Goal: Information Seeking & Learning: Learn about a topic

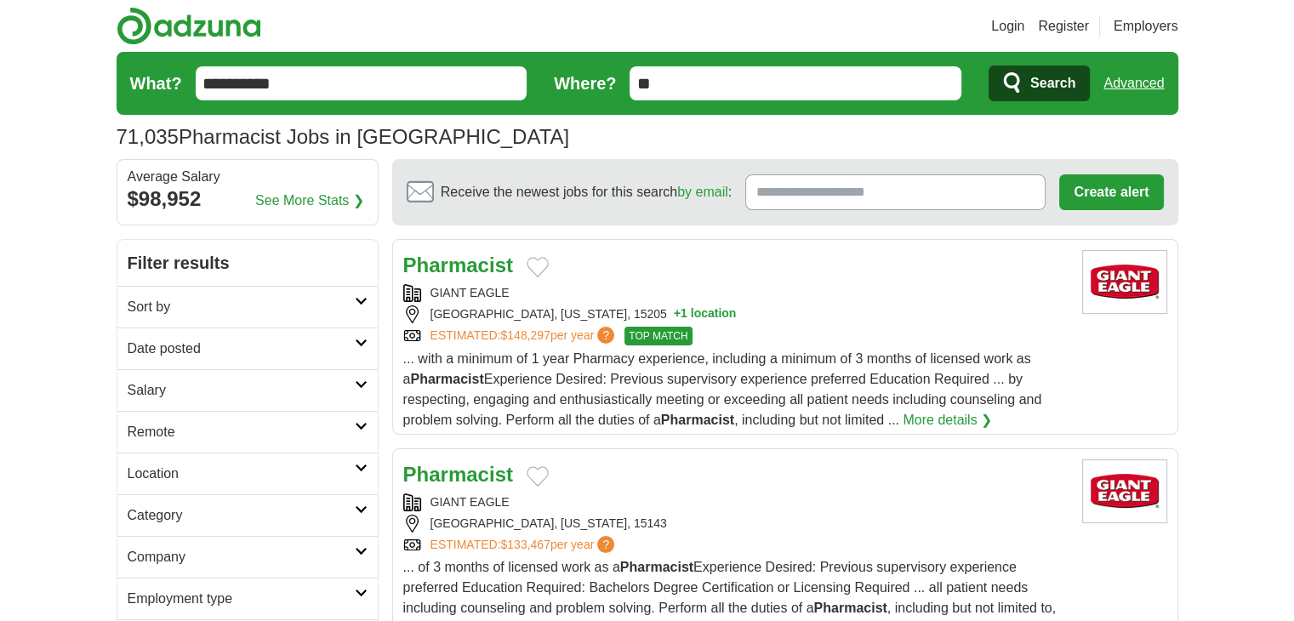
drag, startPoint x: 647, startPoint y: 263, endPoint x: 926, endPoint y: 246, distance: 279.6
click at [926, 246] on article "Pharmacist GIANT EAGLE [GEOGRAPHIC_DATA], [US_STATE], 15205 + 1 location ESTIMA…" at bounding box center [785, 337] width 786 height 196
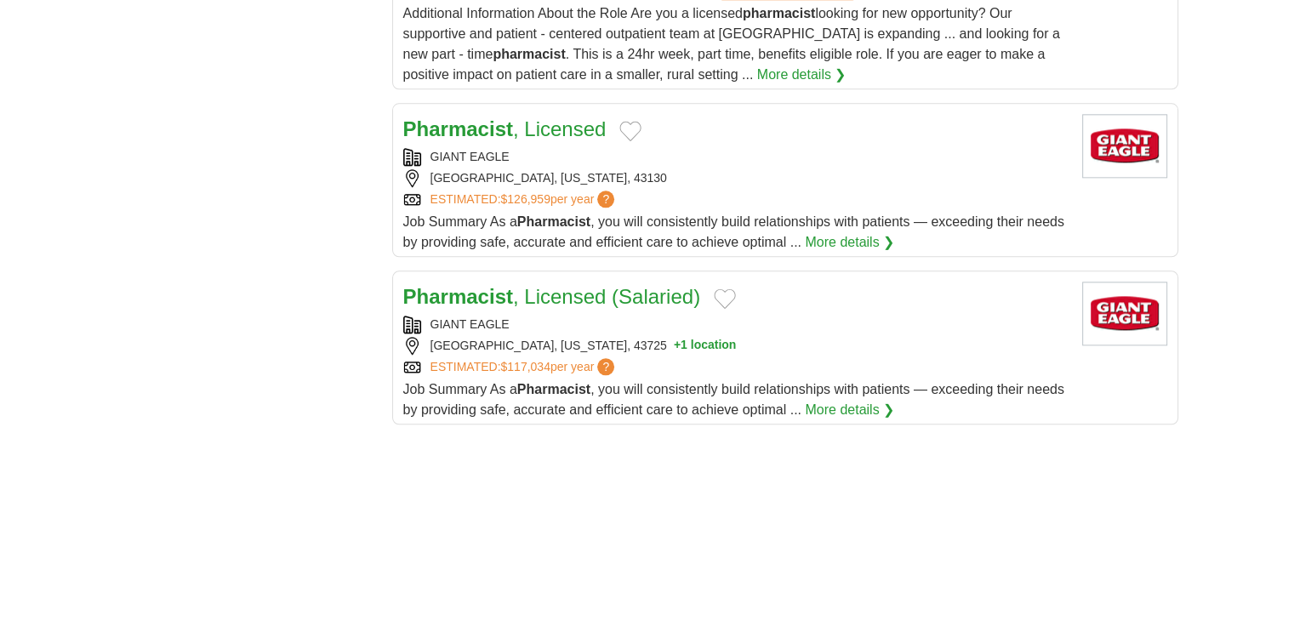
scroll to position [1974, 0]
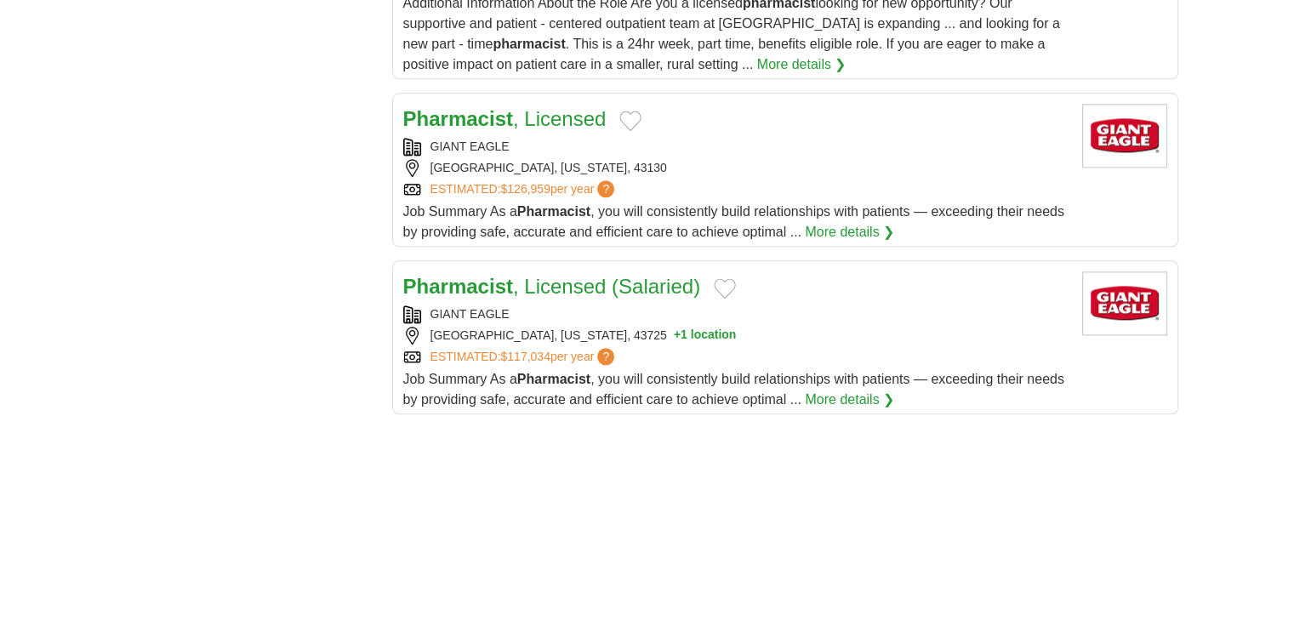
click at [661, 298] on div "Pharmacist , Licensed (Salaried) GIANT EAGLE [GEOGRAPHIC_DATA], [US_STATE], 437…" at bounding box center [735, 340] width 665 height 139
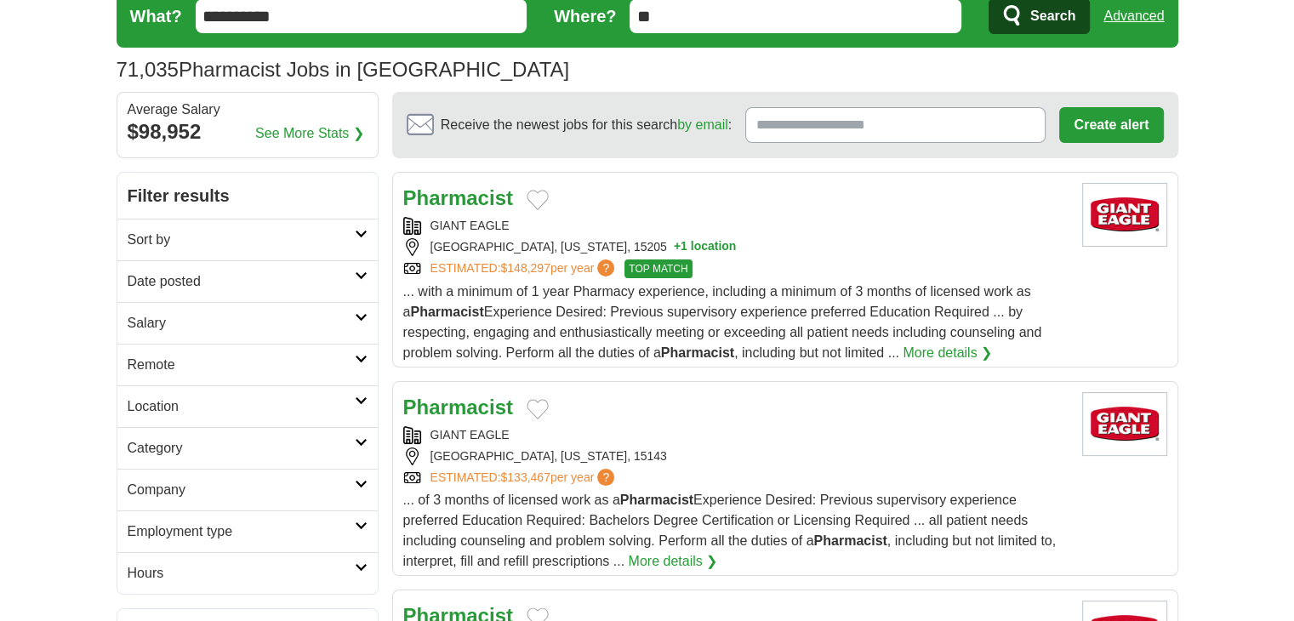
scroll to position [0, 0]
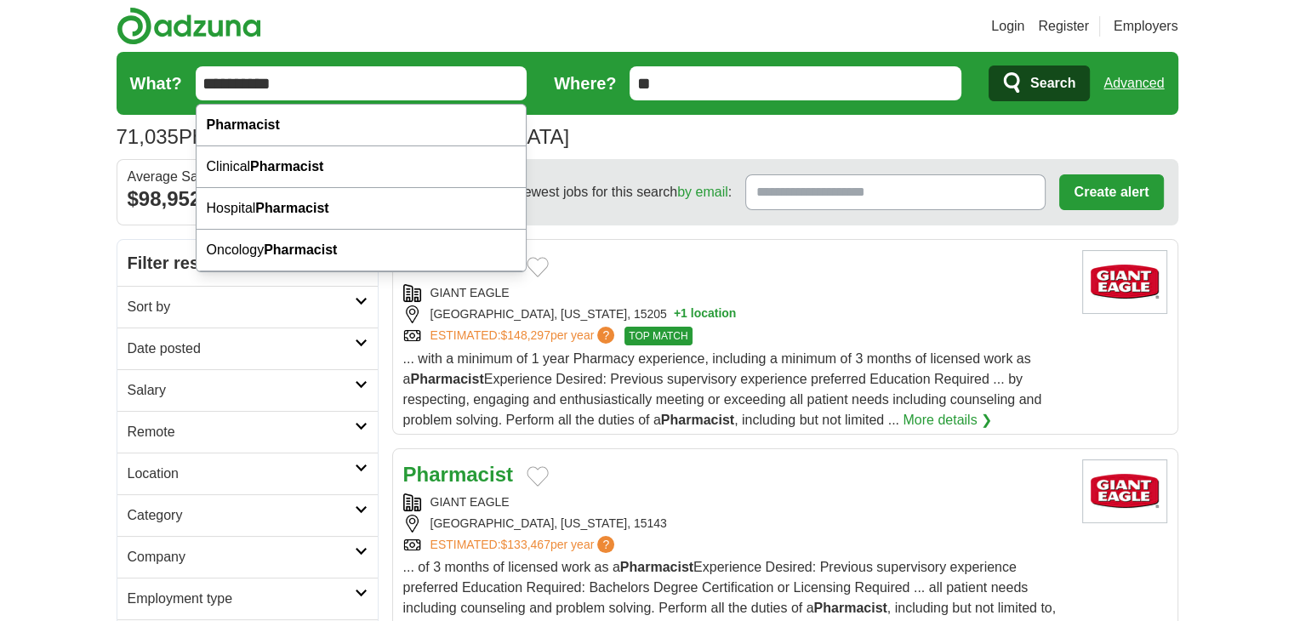
click at [448, 77] on input "**********" at bounding box center [362, 83] width 332 height 34
type input "*"
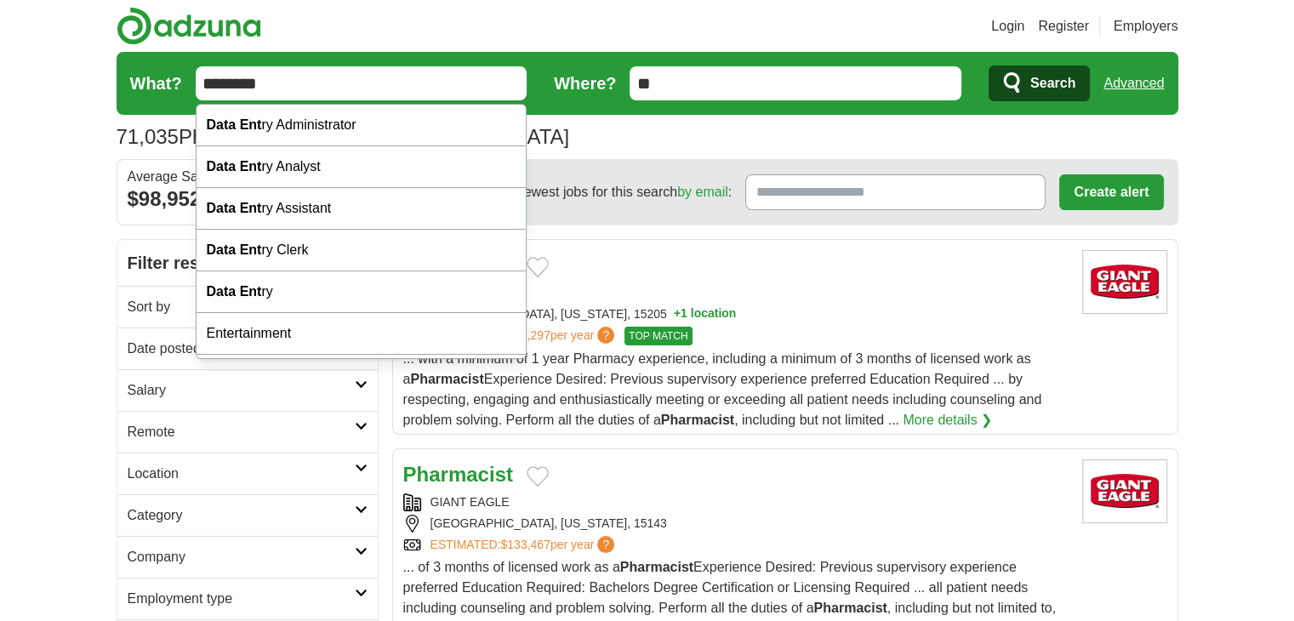
click at [429, 79] on input "********" at bounding box center [362, 83] width 332 height 34
type input "**********"
click at [989, 66] on button "Search" at bounding box center [1039, 84] width 101 height 36
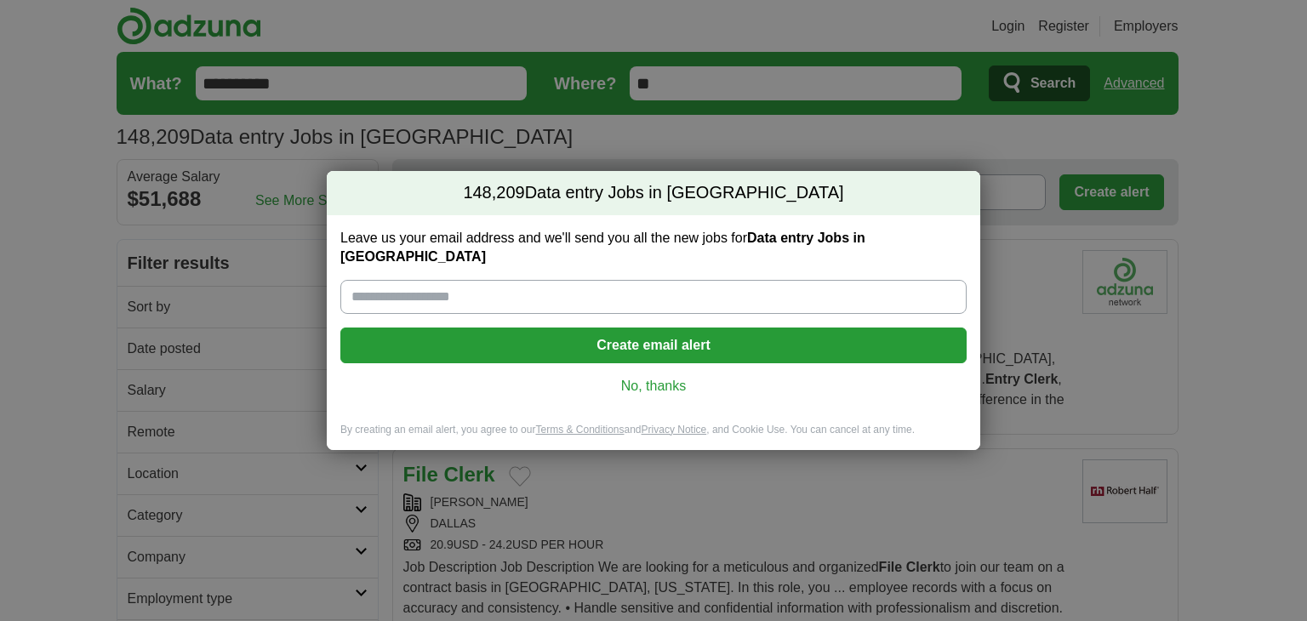
click at [649, 378] on link "No, thanks" at bounding box center [653, 386] width 599 height 19
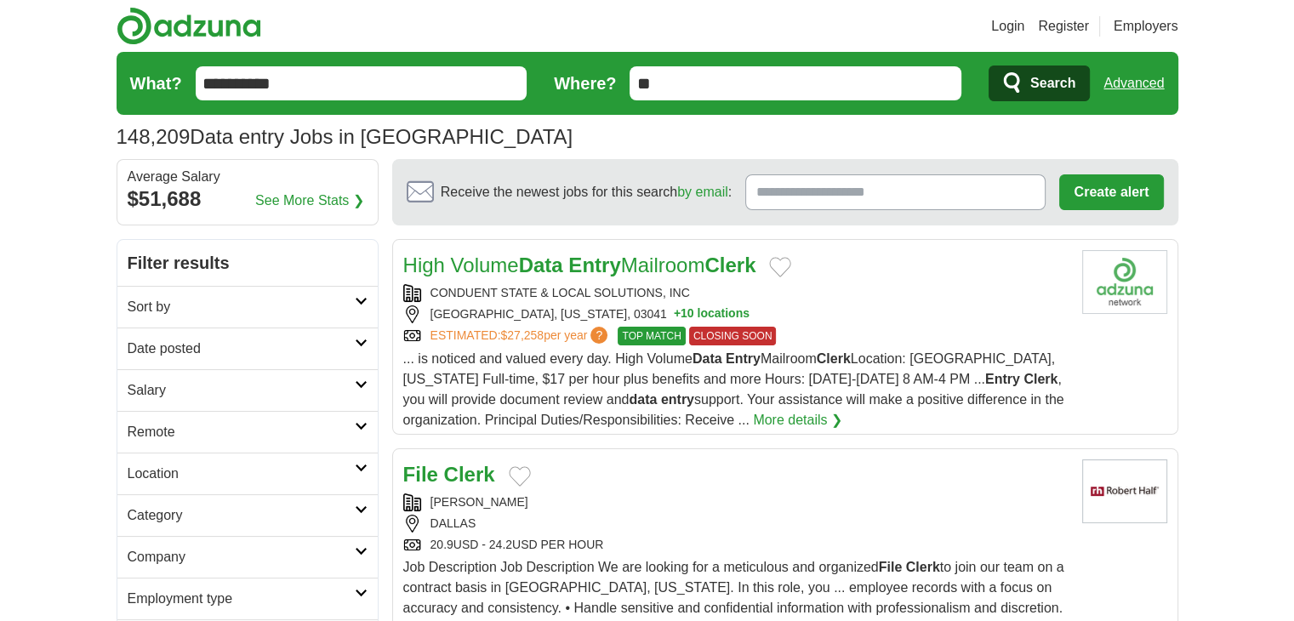
click at [332, 300] on h2 "Sort by" at bounding box center [241, 307] width 227 height 20
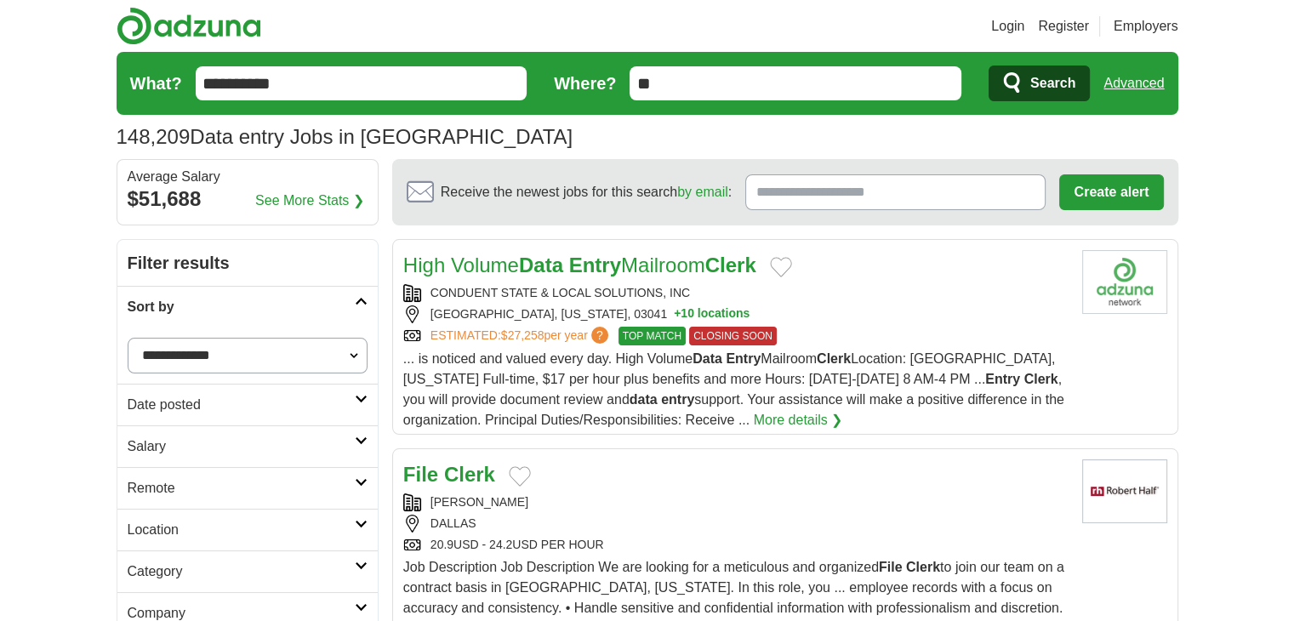
click at [271, 481] on h2 "Remote" at bounding box center [241, 488] width 227 height 20
click at [208, 532] on div "Remote jobs" at bounding box center [247, 529] width 260 height 41
click at [179, 523] on link "Remote jobs" at bounding box center [166, 529] width 77 height 14
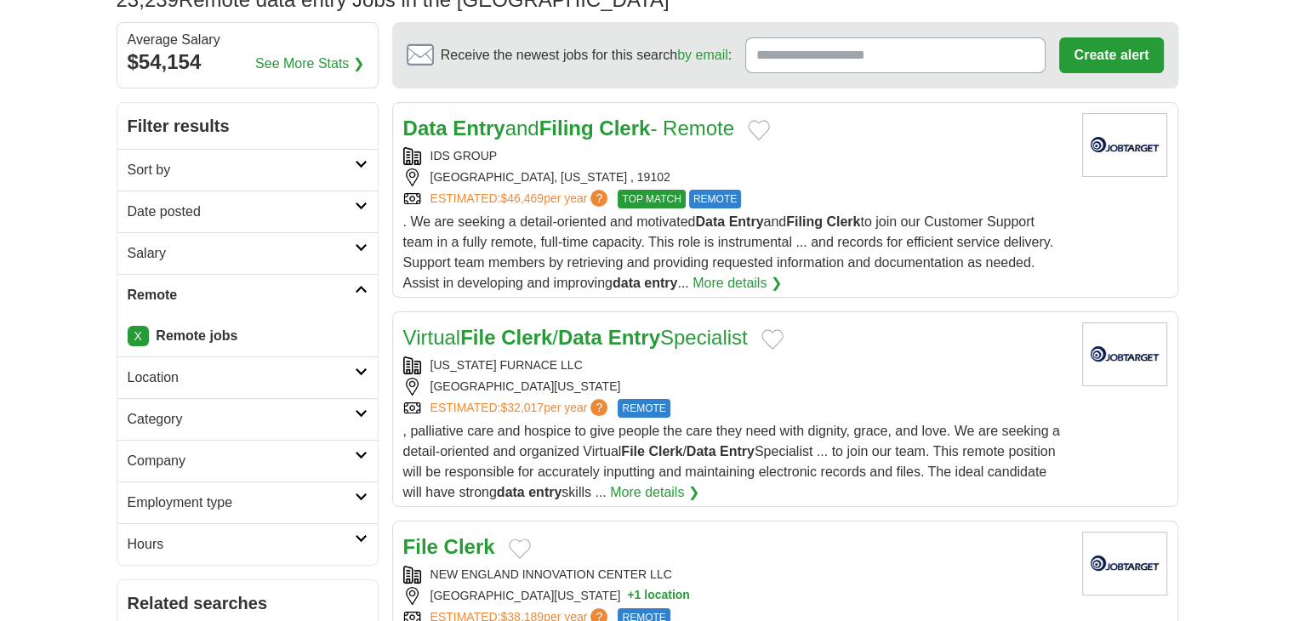
scroll to position [136, 0]
click at [732, 283] on link "More details ❯" at bounding box center [737, 284] width 89 height 20
click at [522, 366] on div "TEXAS FURNACE LLC" at bounding box center [735, 366] width 665 height 18
